Goal: Task Accomplishment & Management: Manage account settings

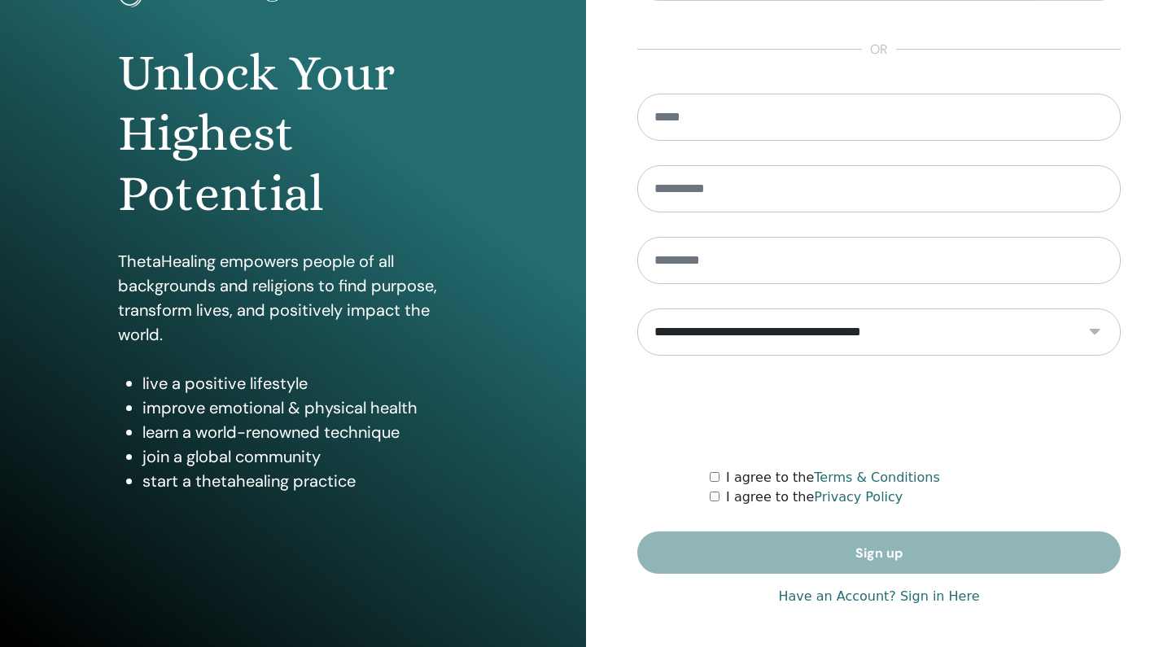
click at [922, 597] on link "Have an Account? Sign in Here" at bounding box center [878, 597] width 201 height 20
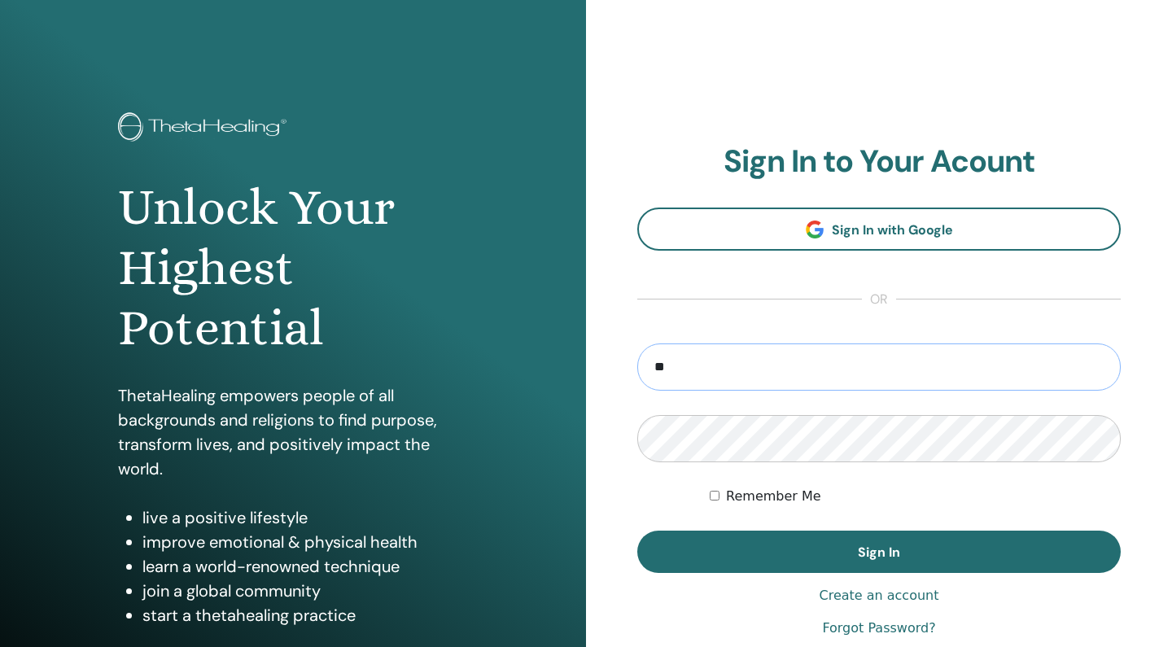
type input "**********"
click at [879, 552] on button "Sign In" at bounding box center [878, 552] width 483 height 42
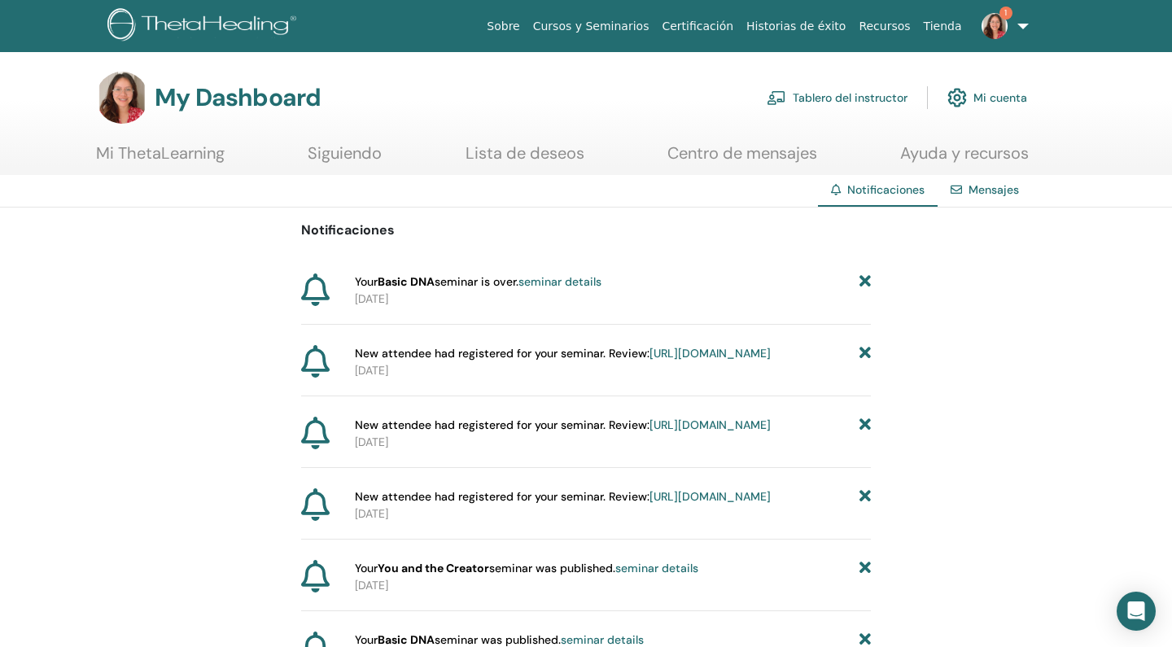
click at [1003, 28] on img at bounding box center [994, 26] width 26 height 26
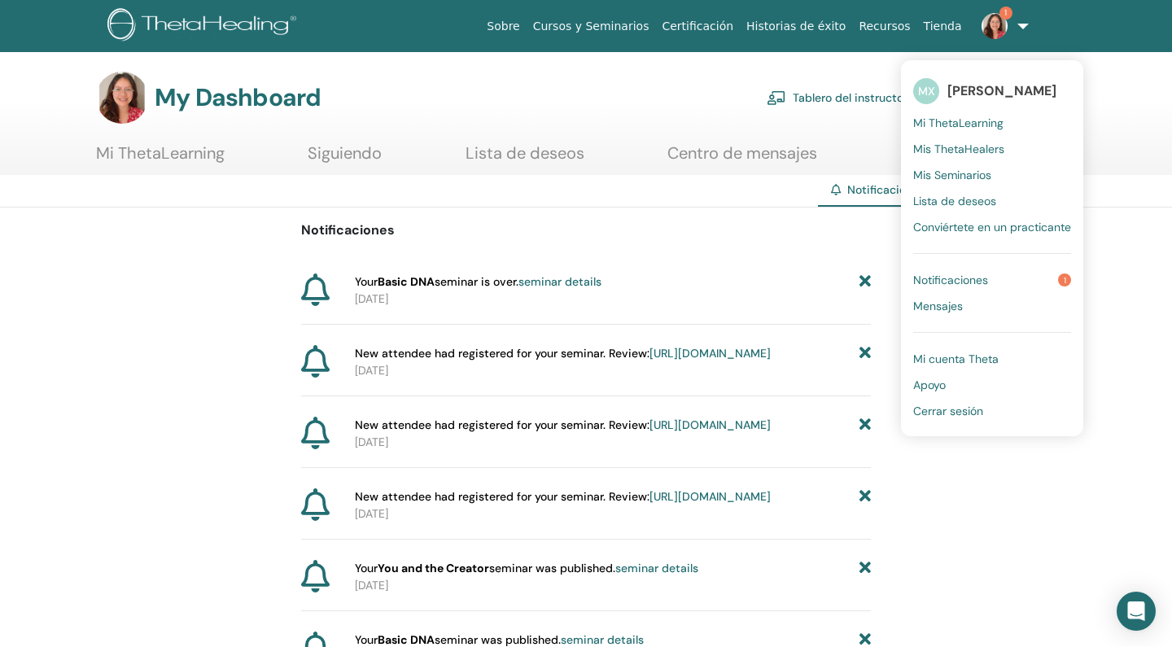
click at [957, 175] on span "Mis Seminarios" at bounding box center [952, 175] width 78 height 15
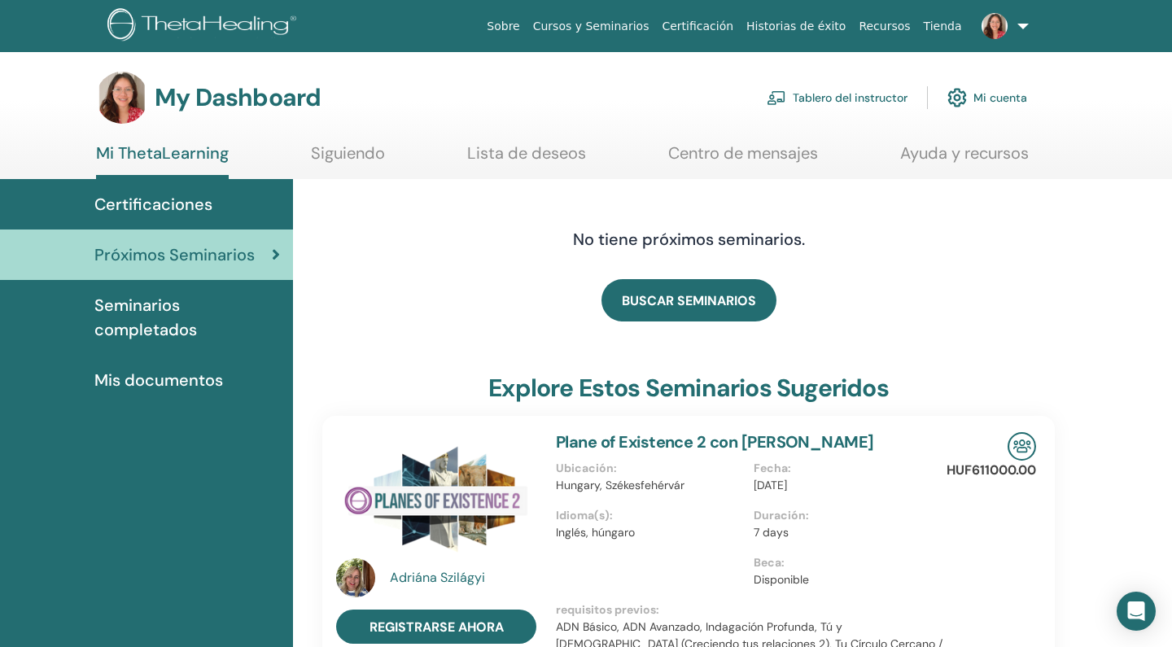
click at [845, 103] on link "Tablero del instructor" at bounding box center [837, 98] width 141 height 36
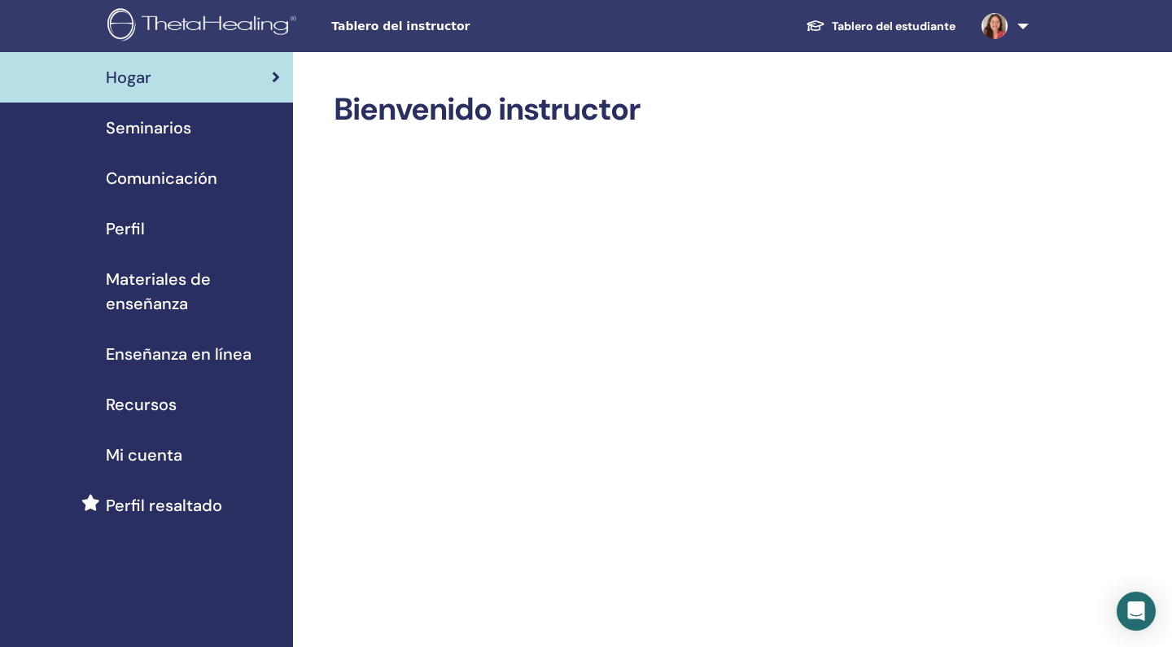
click at [153, 127] on span "Seminarios" at bounding box center [148, 128] width 85 height 24
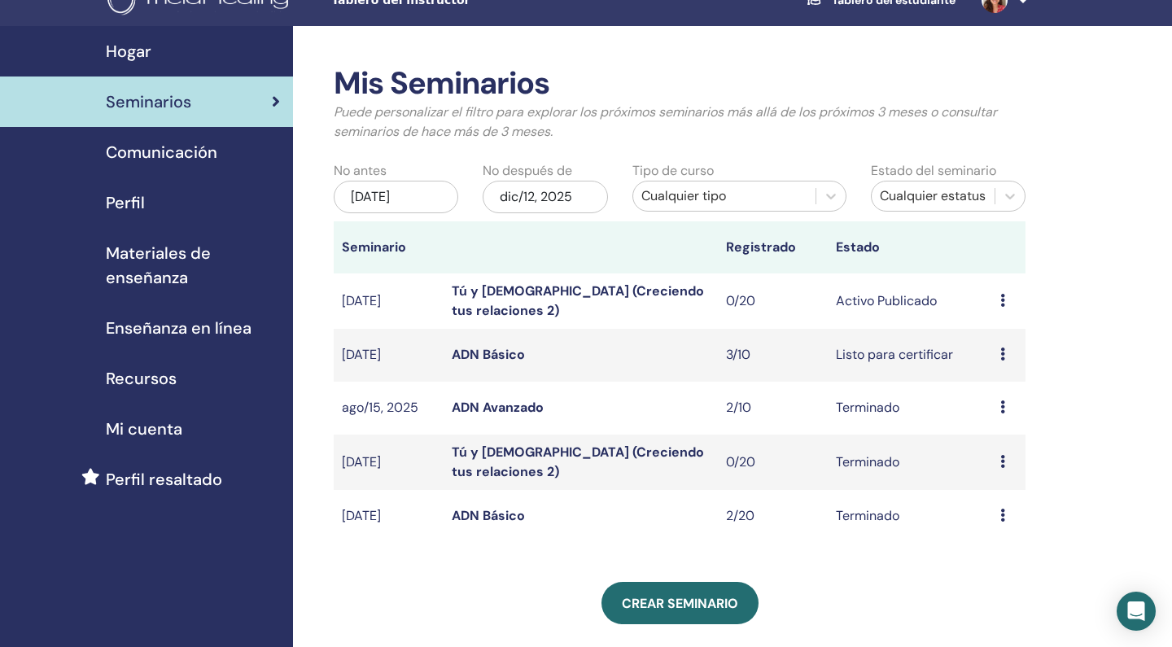
scroll to position [28, 0]
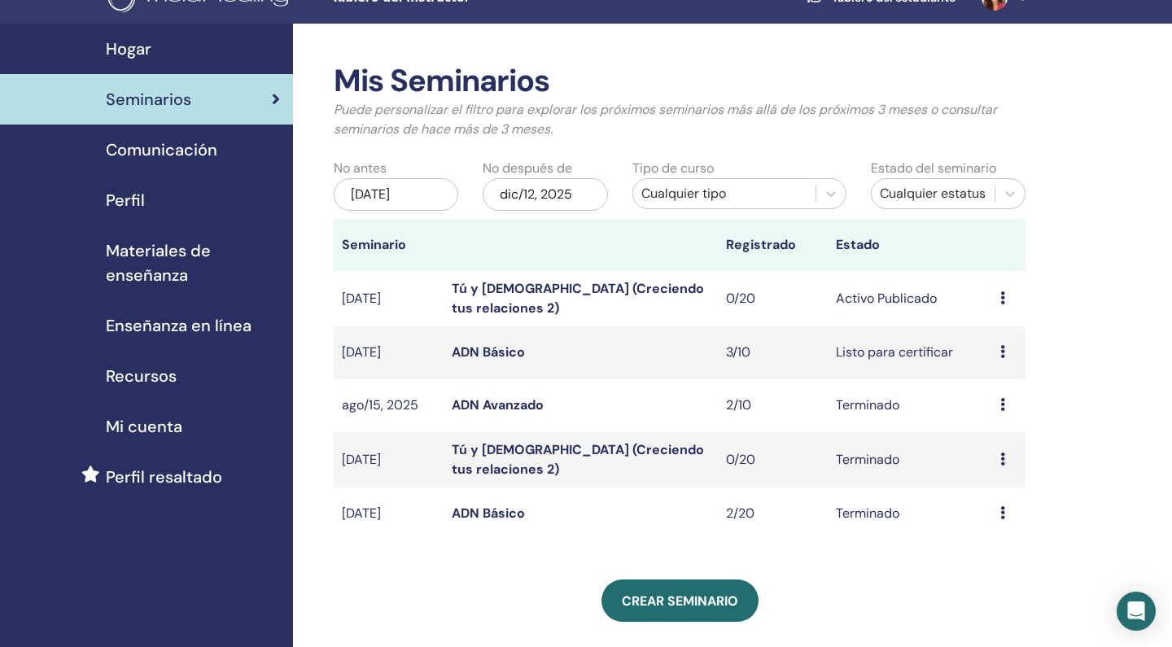
click at [574, 294] on link "Tú y [DEMOGRAPHIC_DATA] (Creciendo tus relaciones 2)" at bounding box center [578, 298] width 252 height 37
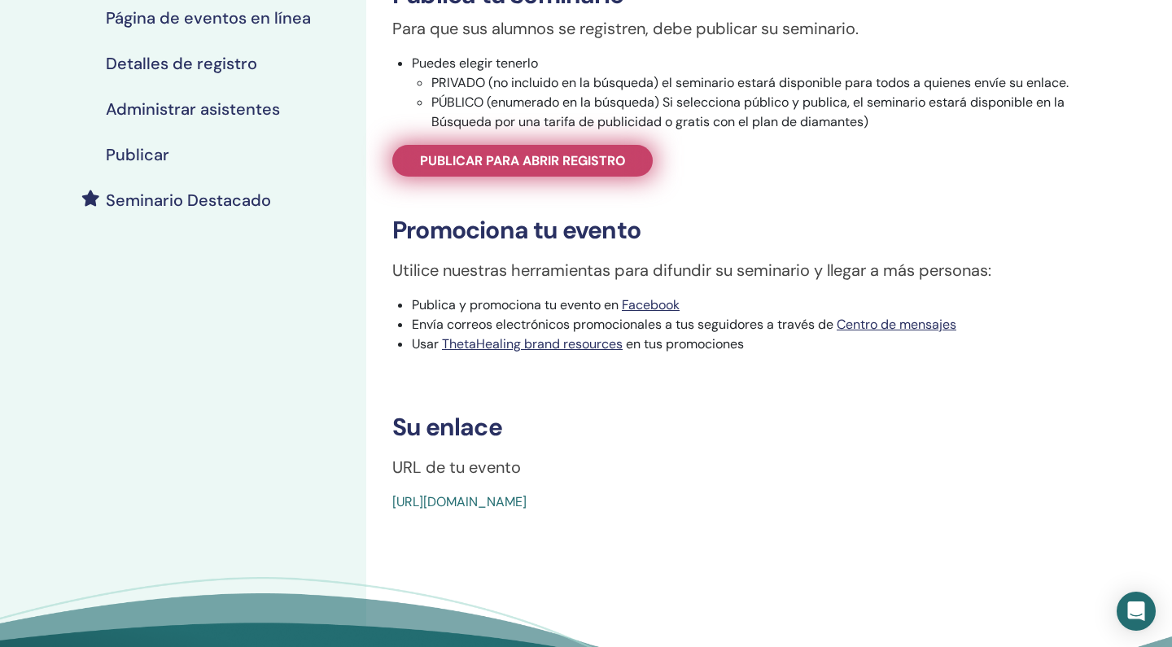
scroll to position [293, 0]
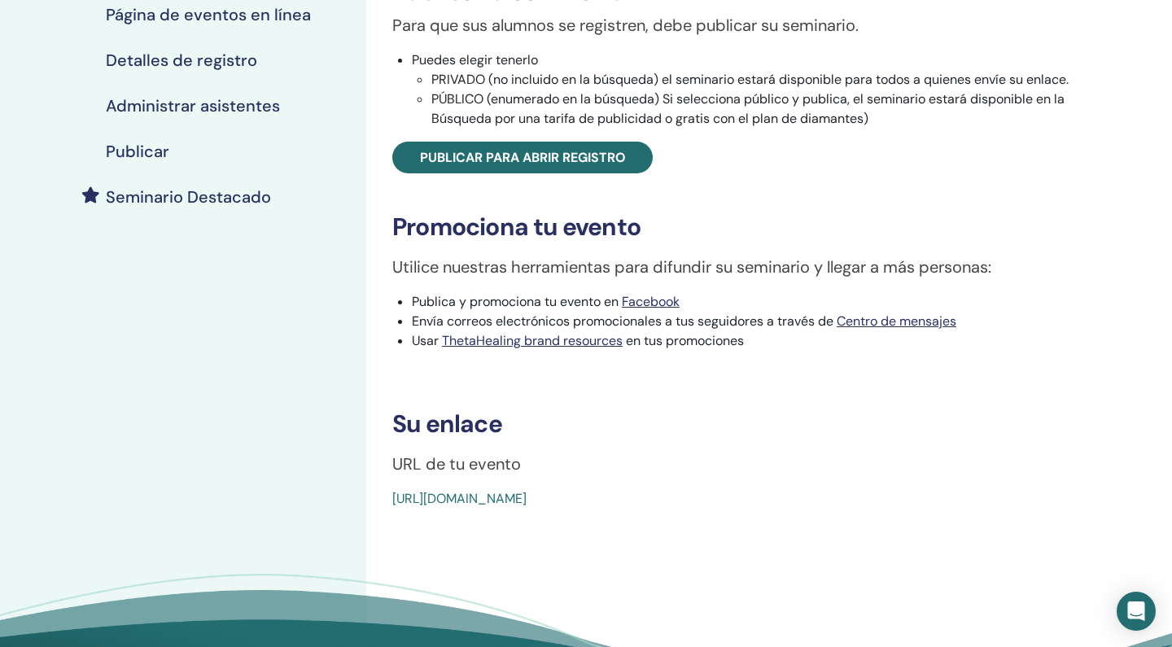
drag, startPoint x: 755, startPoint y: 498, endPoint x: 391, endPoint y: 487, distance: 364.8
click at [391, 487] on div "You and the Creator Tipo de evento Online Estado del evento Activo Publicado In…" at bounding box center [757, 153] width 762 height 710
copy link "[URL][DOMAIN_NAME]"
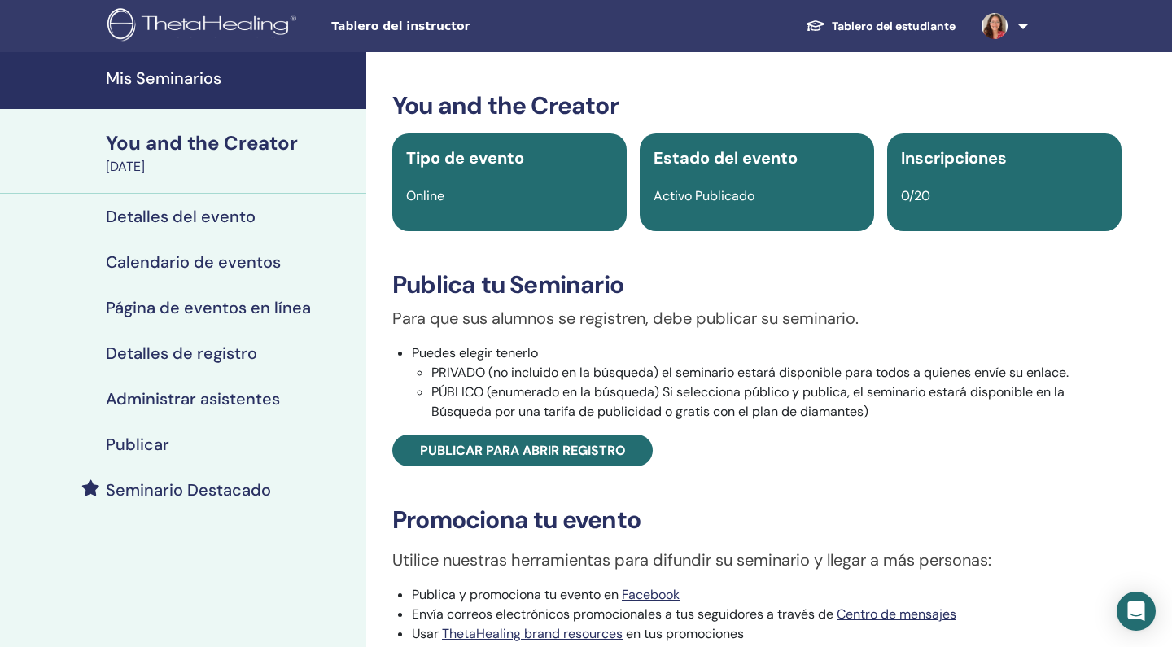
scroll to position [0, 0]
click at [189, 81] on h4 "Mis Seminarios" at bounding box center [231, 78] width 251 height 20
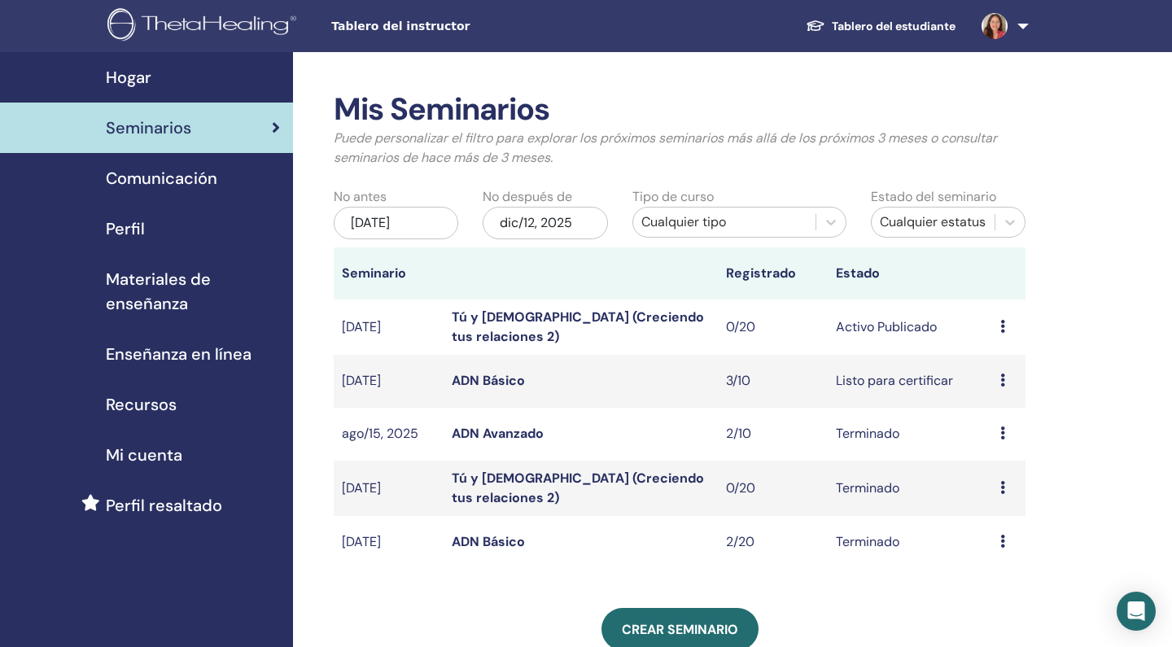
click at [155, 358] on span "Enseñanza en línea" at bounding box center [179, 354] width 146 height 24
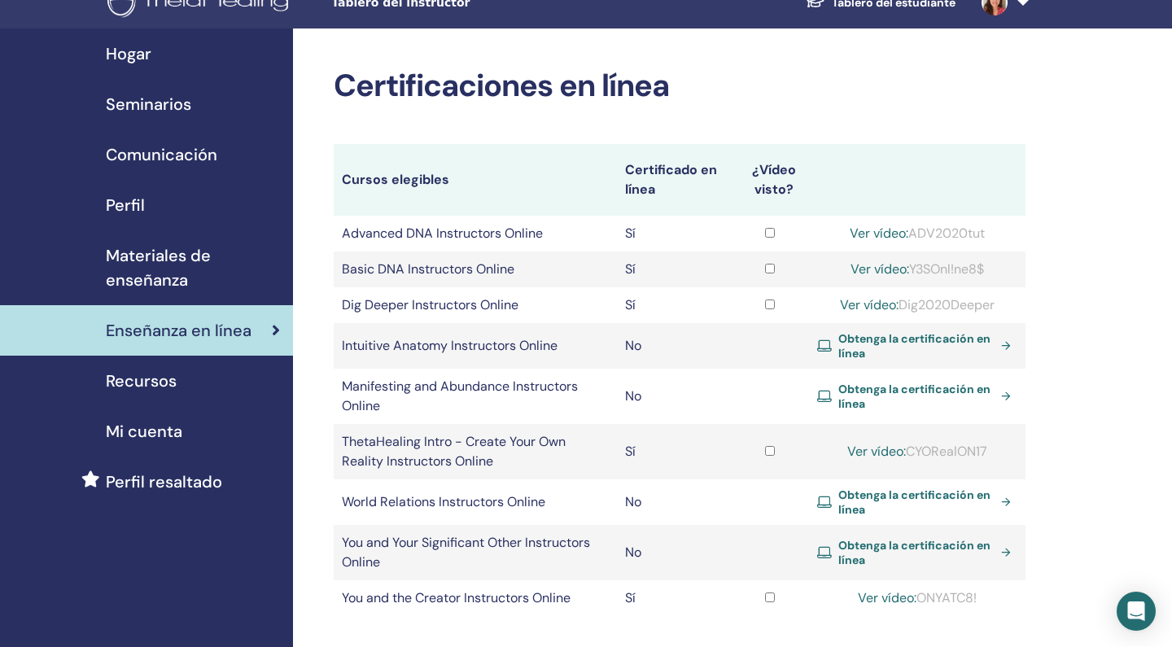
scroll to position [24, 0]
click at [152, 378] on span "Recursos" at bounding box center [141, 380] width 71 height 24
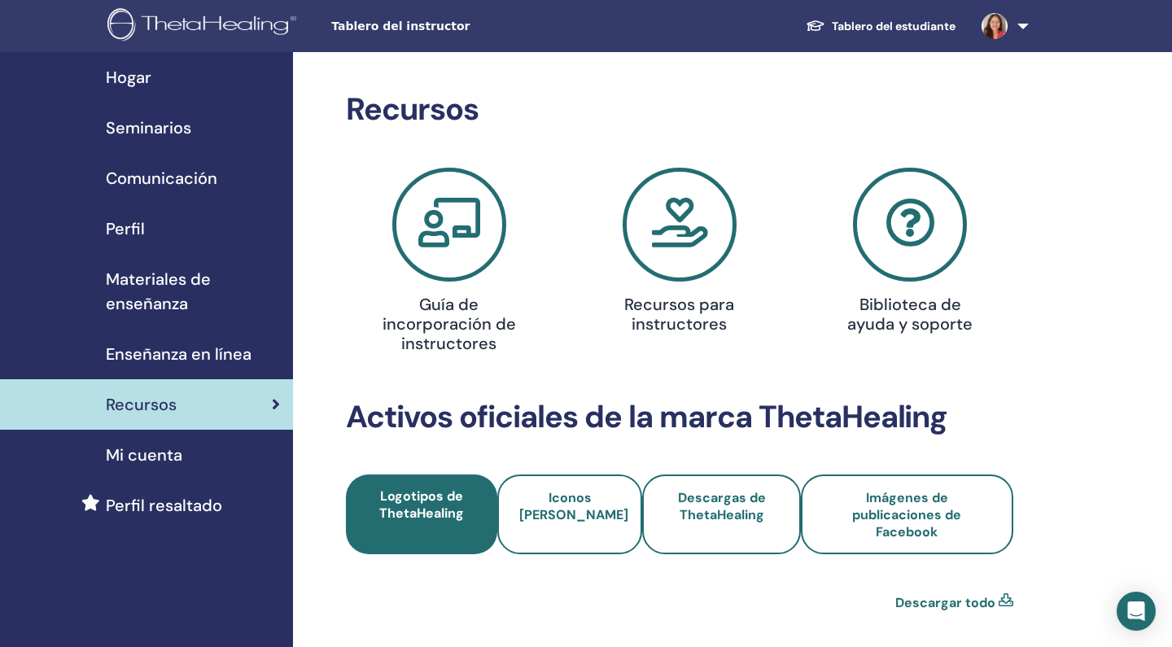
click at [159, 297] on span "Materiales de enseñanza" at bounding box center [193, 291] width 174 height 49
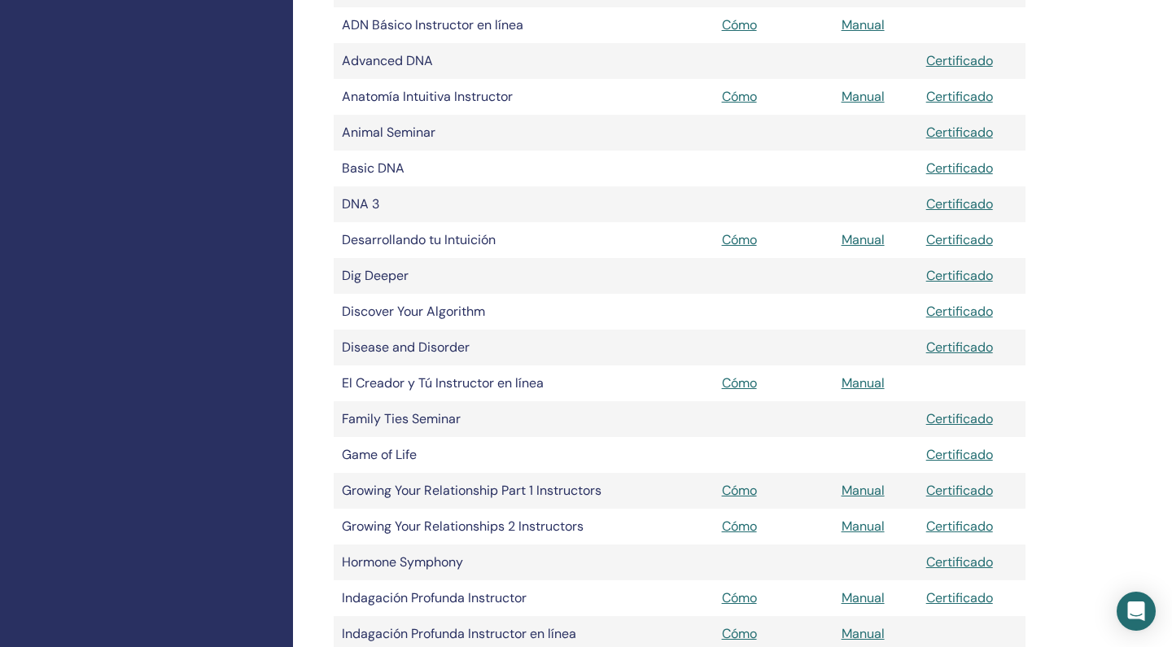
scroll to position [542, 0]
click at [854, 378] on link "Manual" at bounding box center [862, 382] width 43 height 17
